Goal: Information Seeking & Learning: Learn about a topic

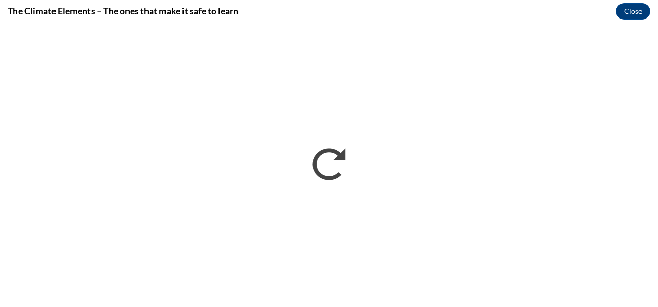
drag, startPoint x: 199, startPoint y: 0, endPoint x: 272, endPoint y: 15, distance: 74.5
click at [272, 15] on div "The Climate Elements – The ones that make it safe to learn Close" at bounding box center [329, 11] width 658 height 23
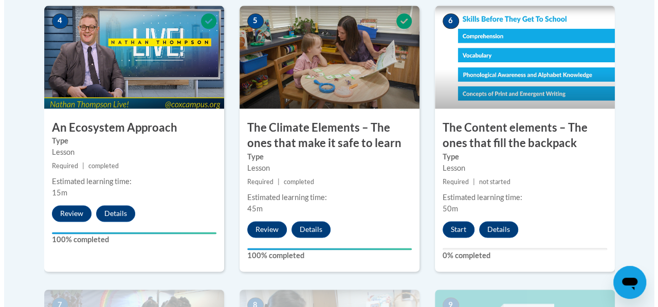
scroll to position [687, 0]
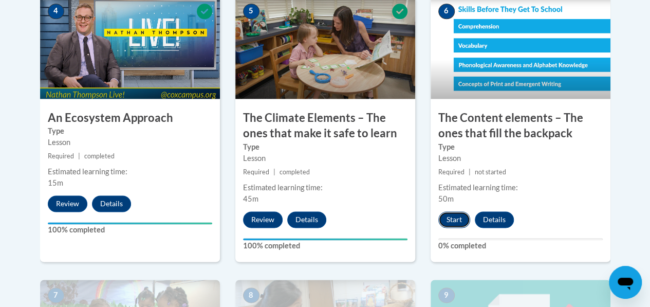
click at [456, 221] on button "Start" at bounding box center [454, 219] width 32 height 16
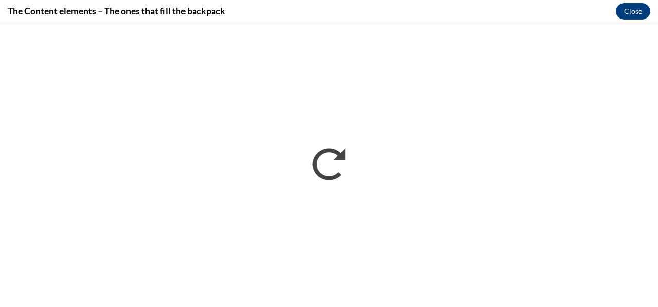
scroll to position [0, 0]
